Goal: Find specific page/section: Find specific page/section

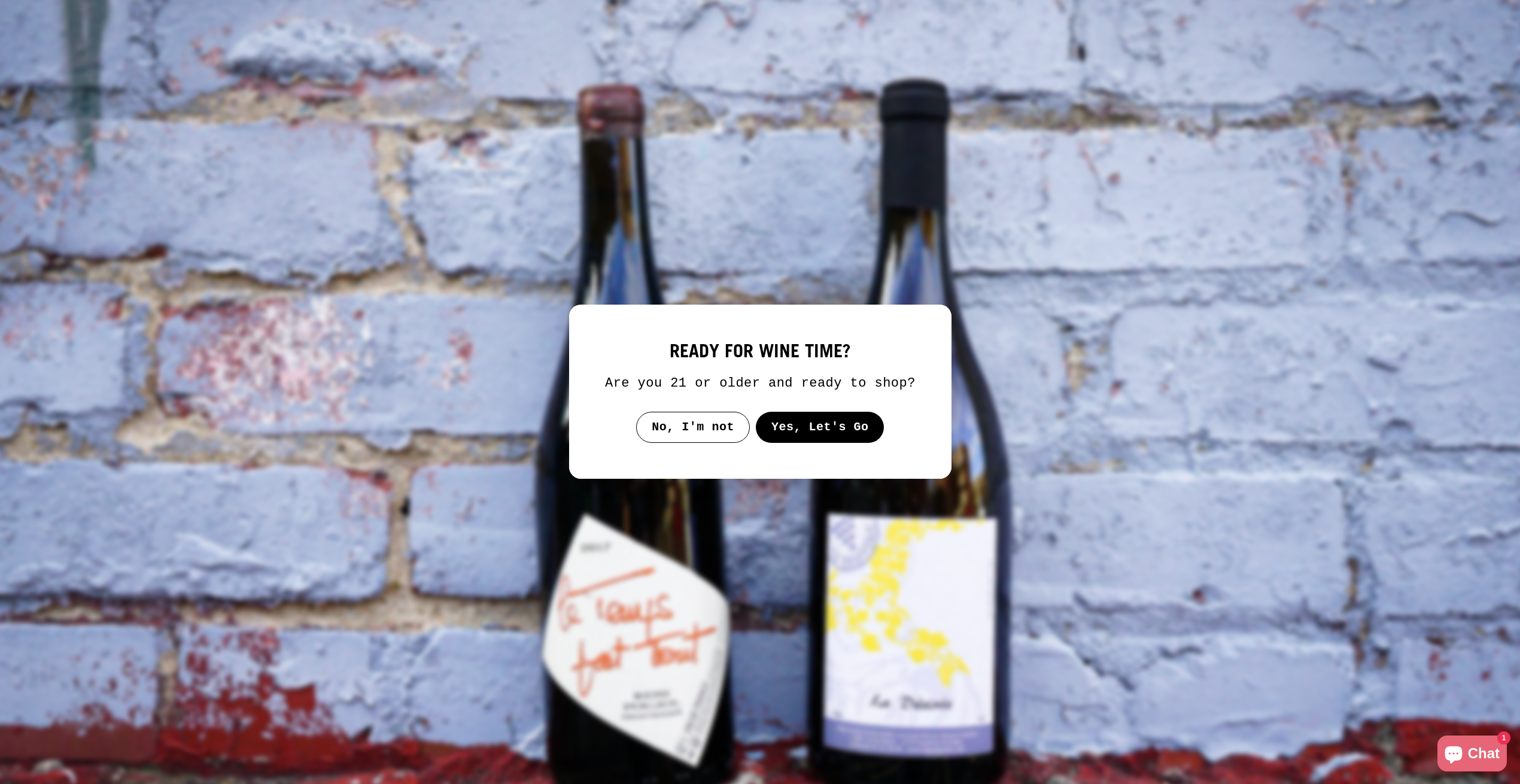
click at [796, 437] on button "Yes, Let's Go" at bounding box center [819, 427] width 129 height 31
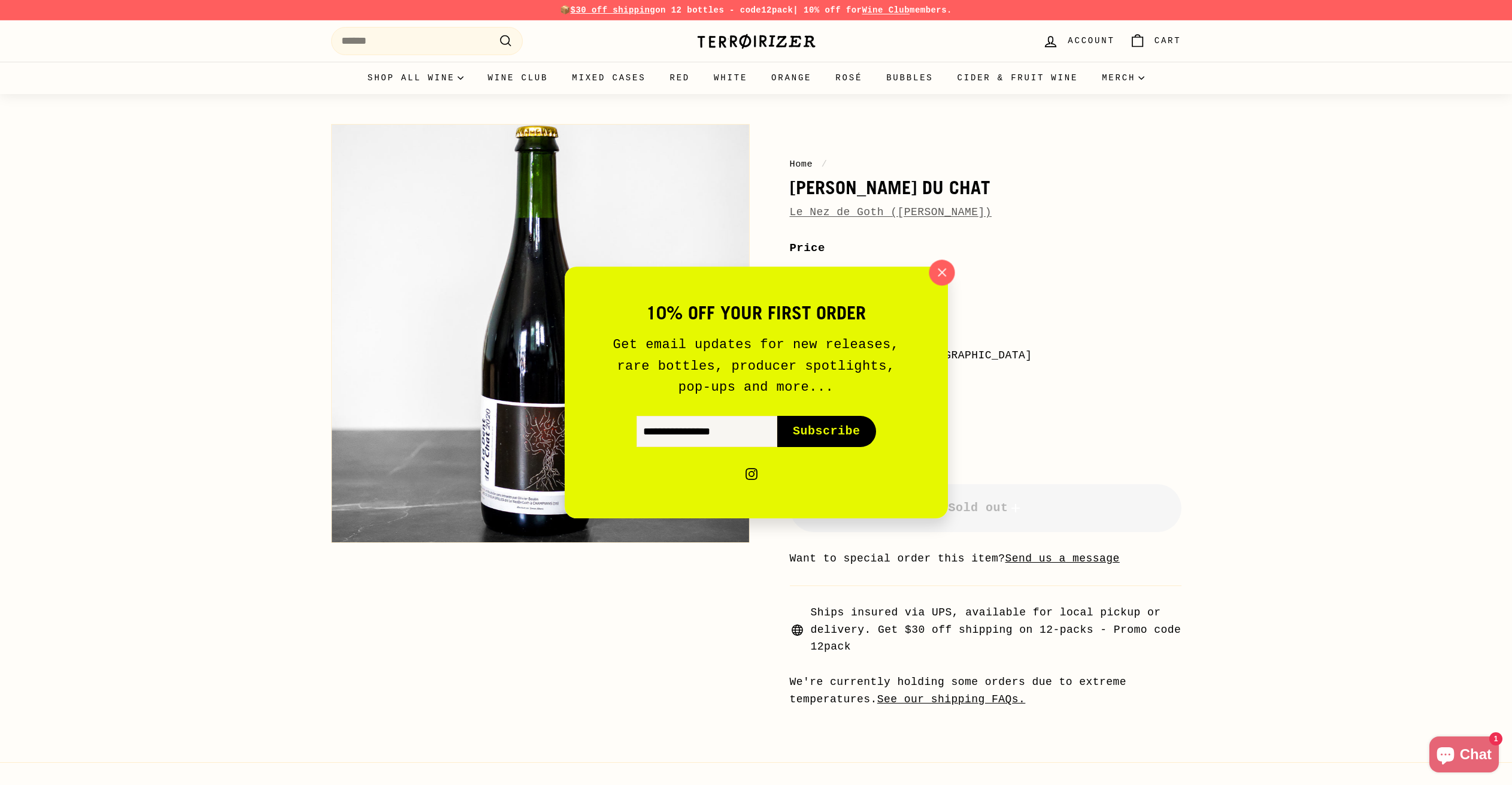
click at [938, 272] on icon "button" at bounding box center [941, 272] width 17 height 17
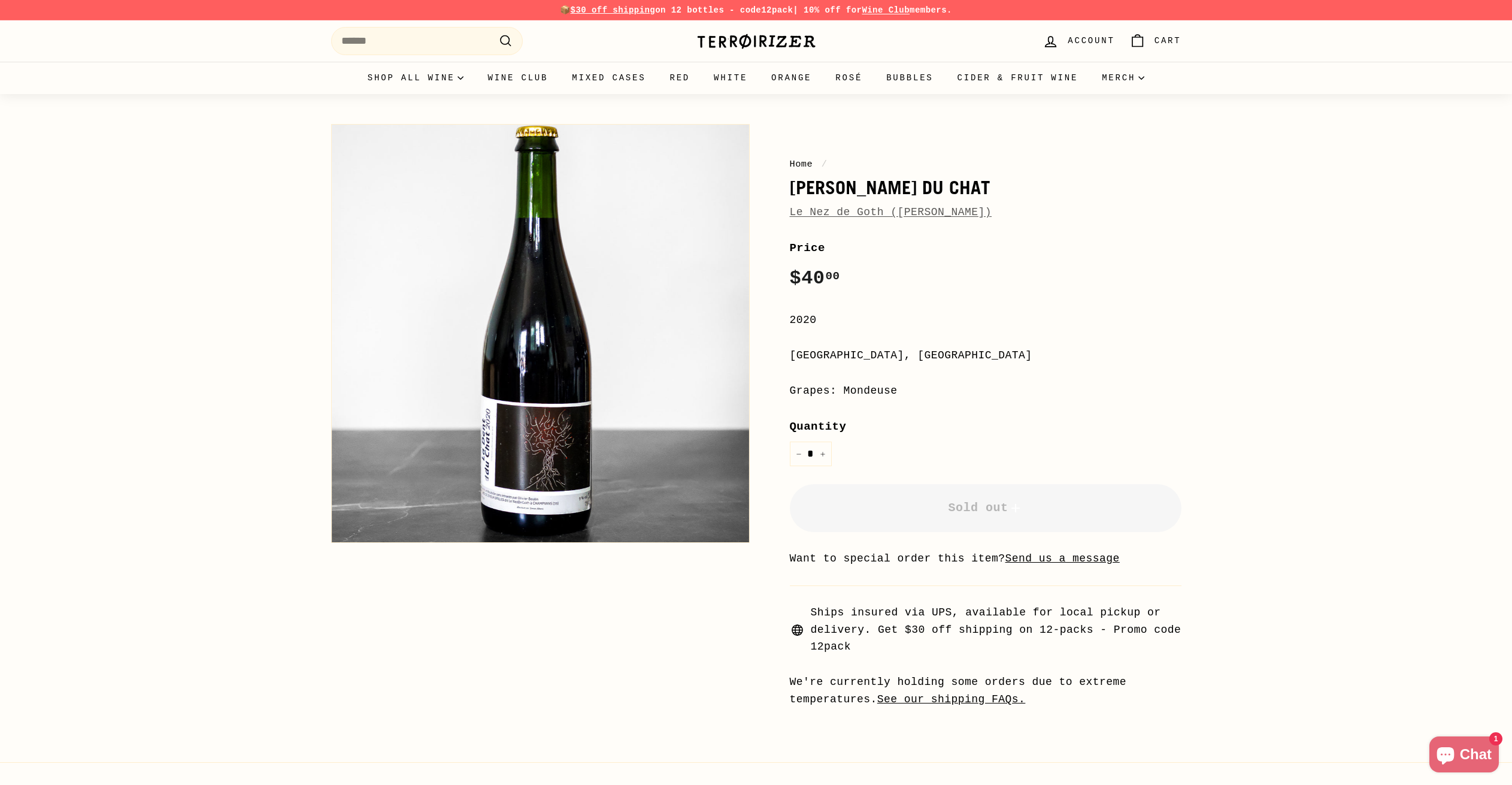
click at [1286, 451] on div "Home / La Dent du Chat Le Nez de Goth (Olivier Boulin) Home / La Dent du Chat L…" at bounding box center [756, 410] width 1512 height 632
click at [400, 51] on input "Search" at bounding box center [426, 41] width 191 height 28
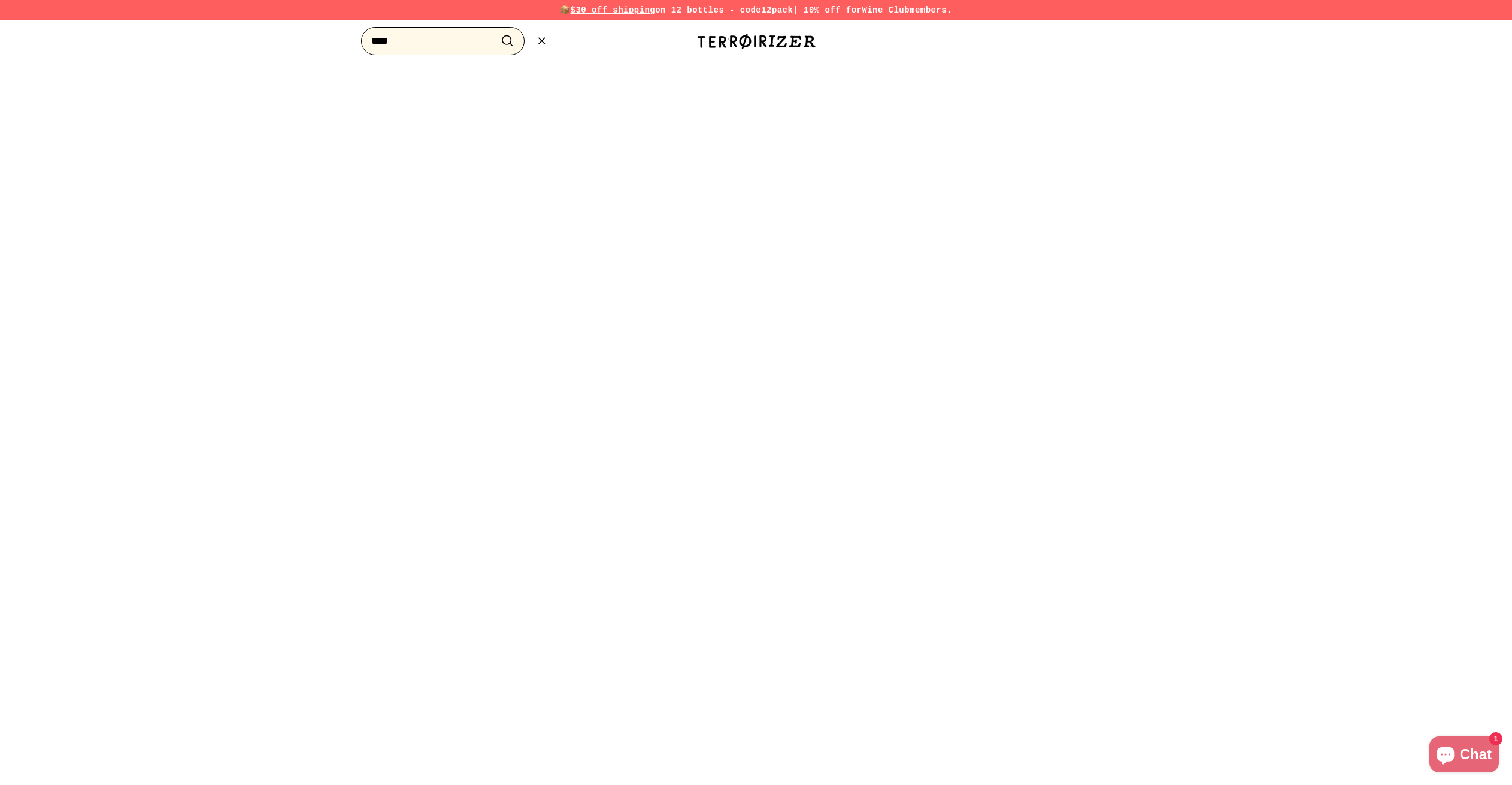
type input "****"
click at [496, 32] on button ".cls-1{fill:none;stroke:#000;stroke-miterlimit:10;stroke-width:2px} Search" at bounding box center [507, 41] width 22 height 18
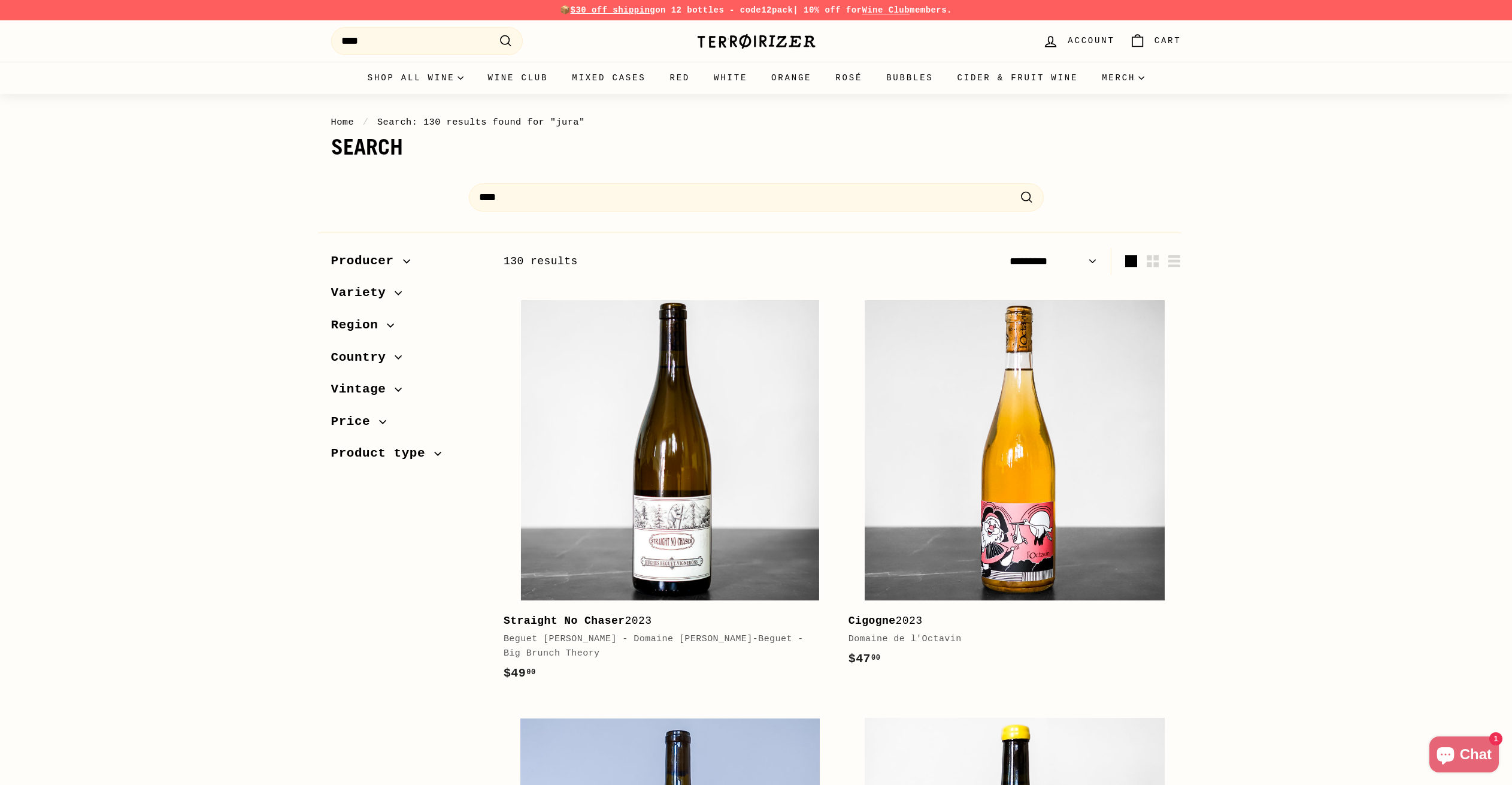
select select "*********"
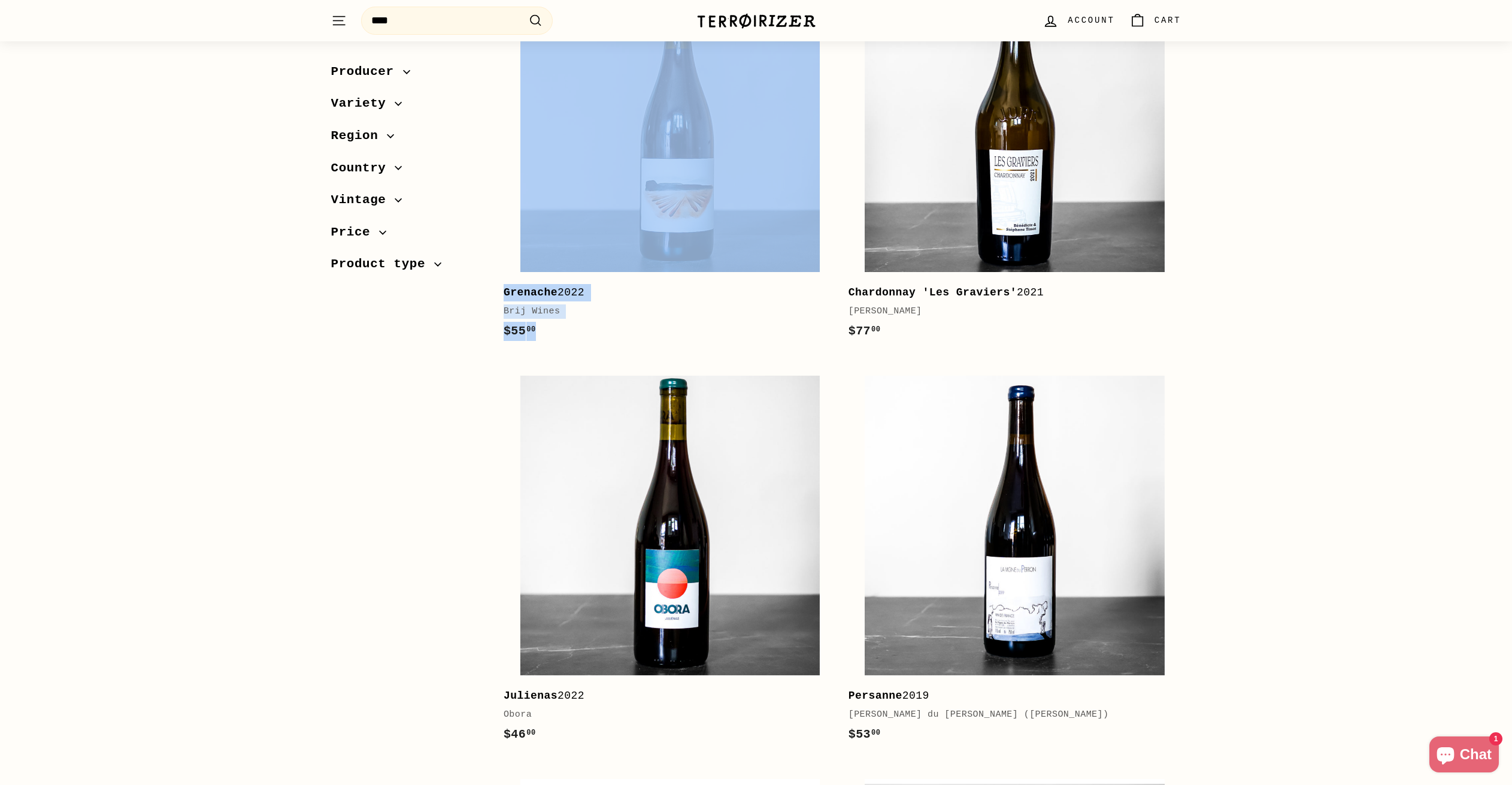
scroll to position [841, 0]
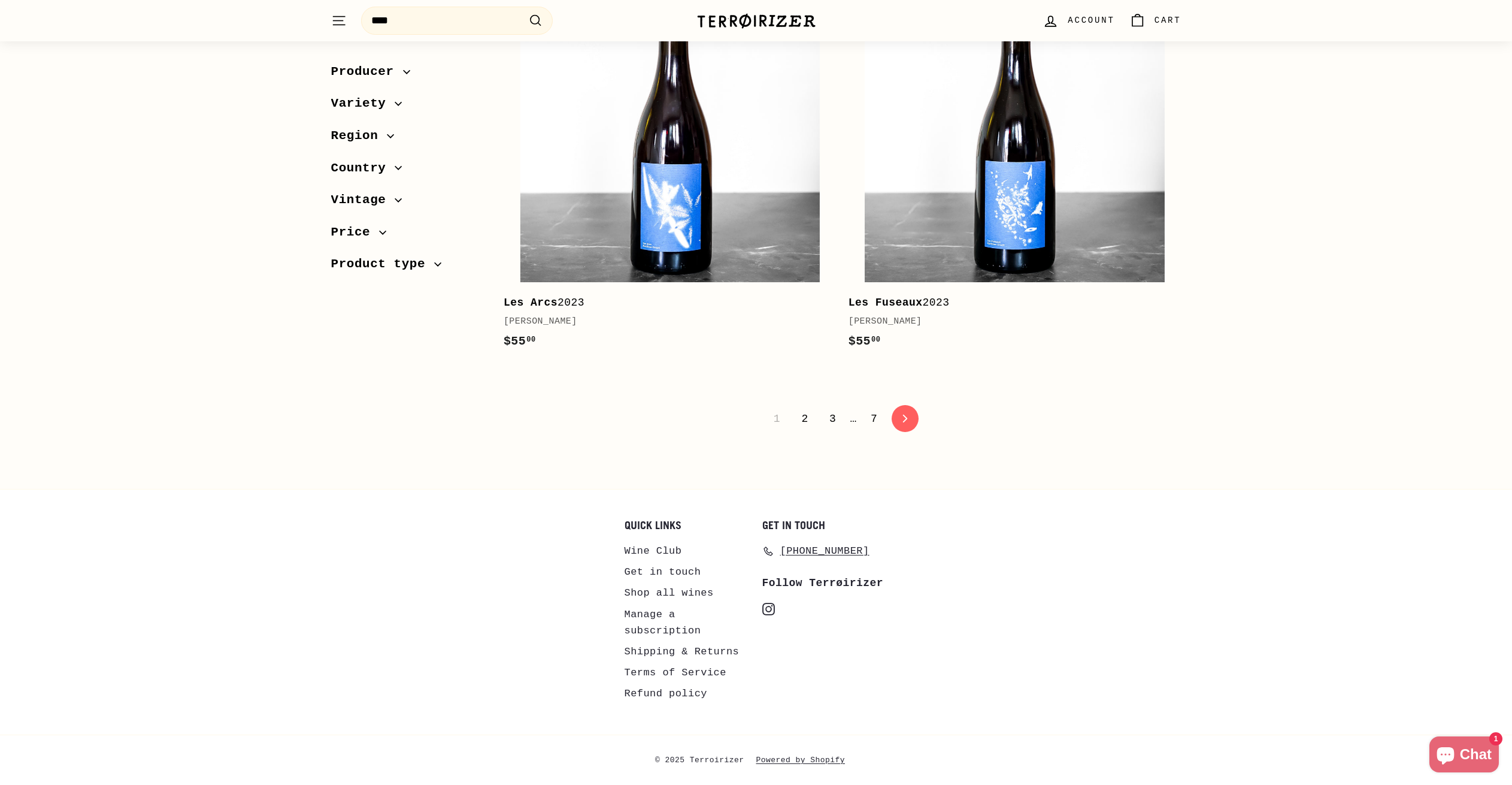
scroll to position [3995, 0]
click at [638, 568] on link "Get in touch" at bounding box center [662, 571] width 77 height 21
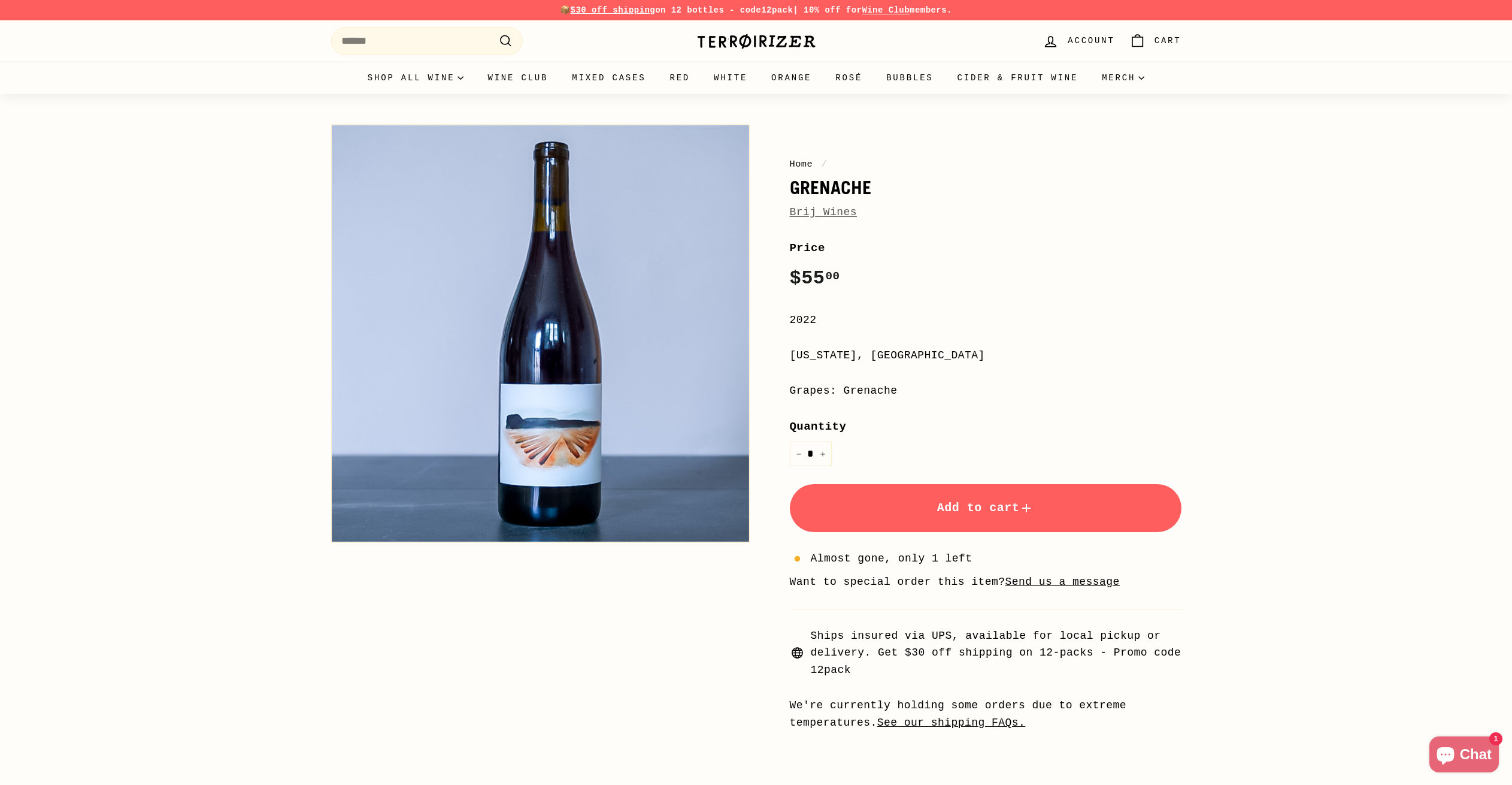
click at [281, 505] on div "Home / Grenache [PERSON_NAME] Home / Grenache [PERSON_NAME] Price Regular price…" at bounding box center [756, 422] width 1512 height 656
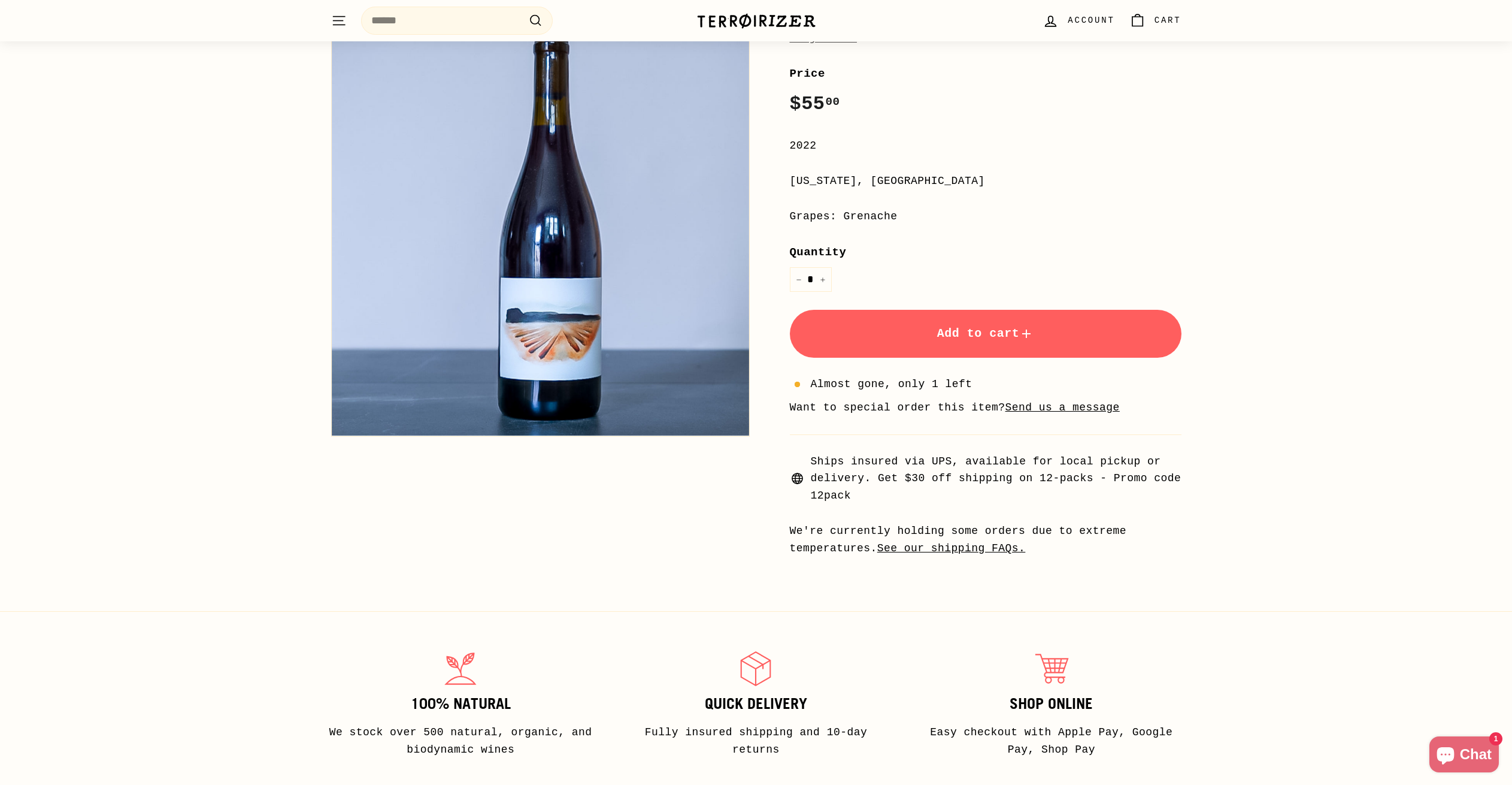
scroll to position [112, 0]
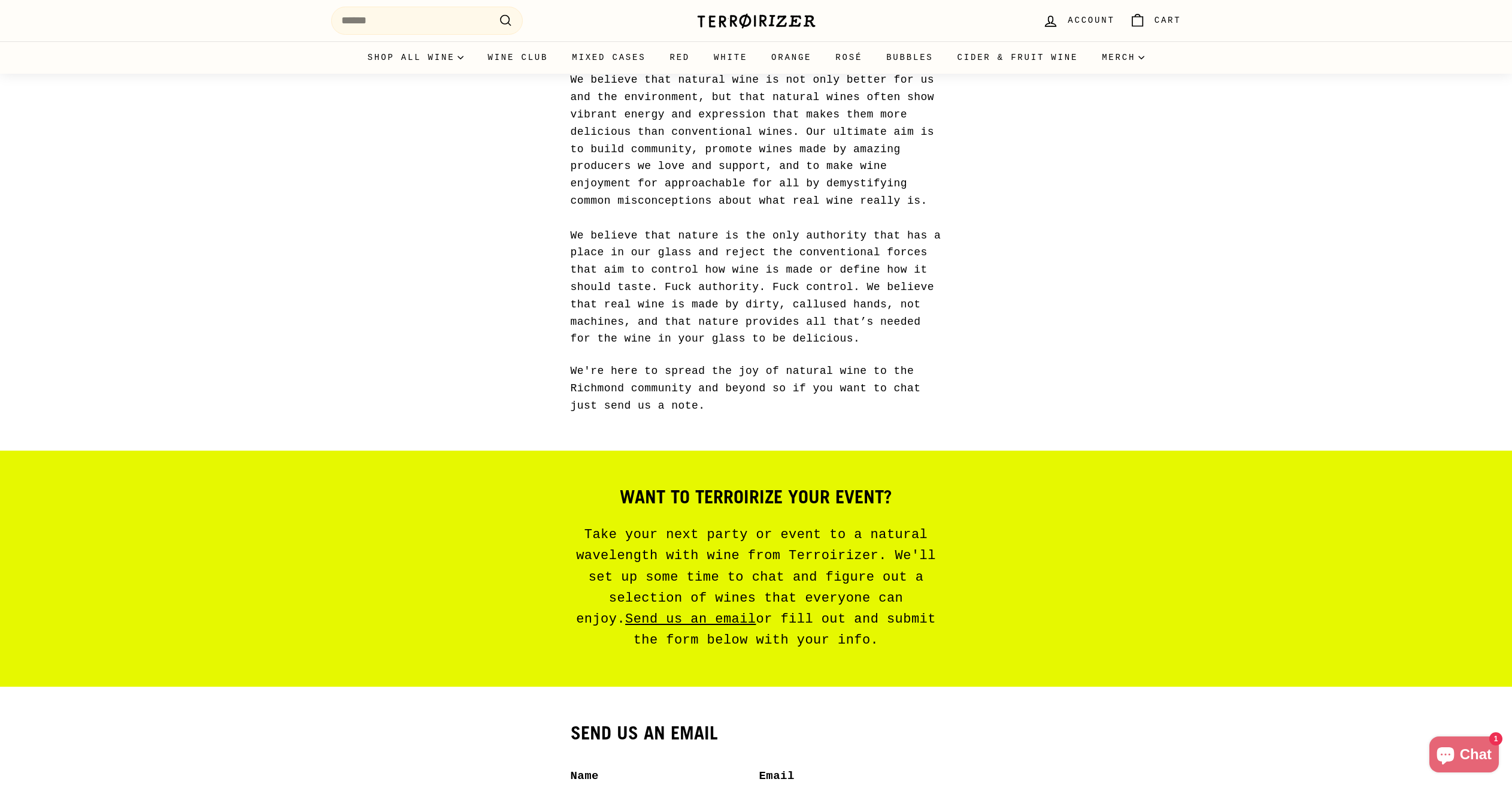
scroll to position [413, 0]
